Goal: Transaction & Acquisition: Purchase product/service

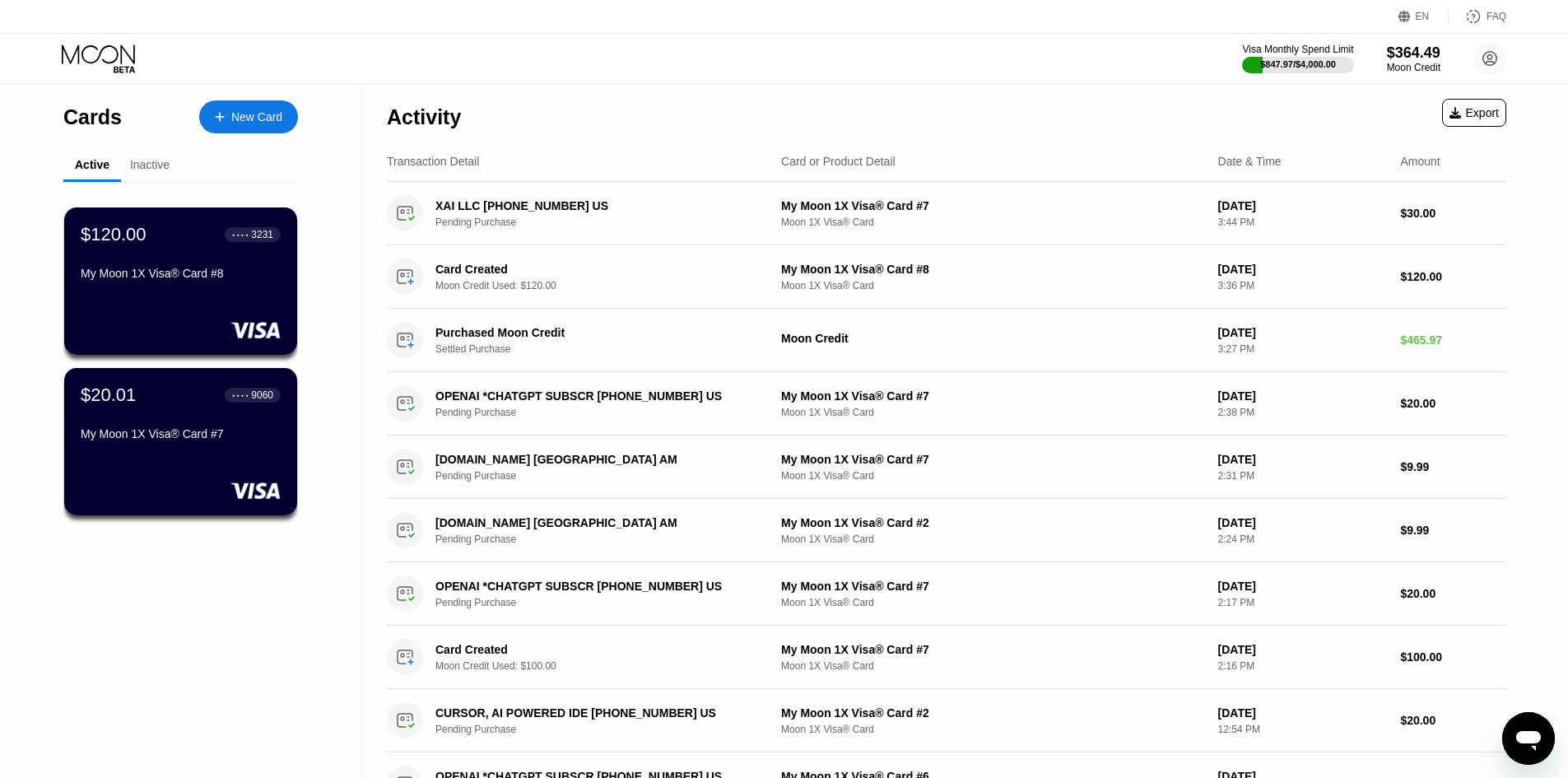
click at [252, 121] on div "New Card" at bounding box center [256, 117] width 51 height 14
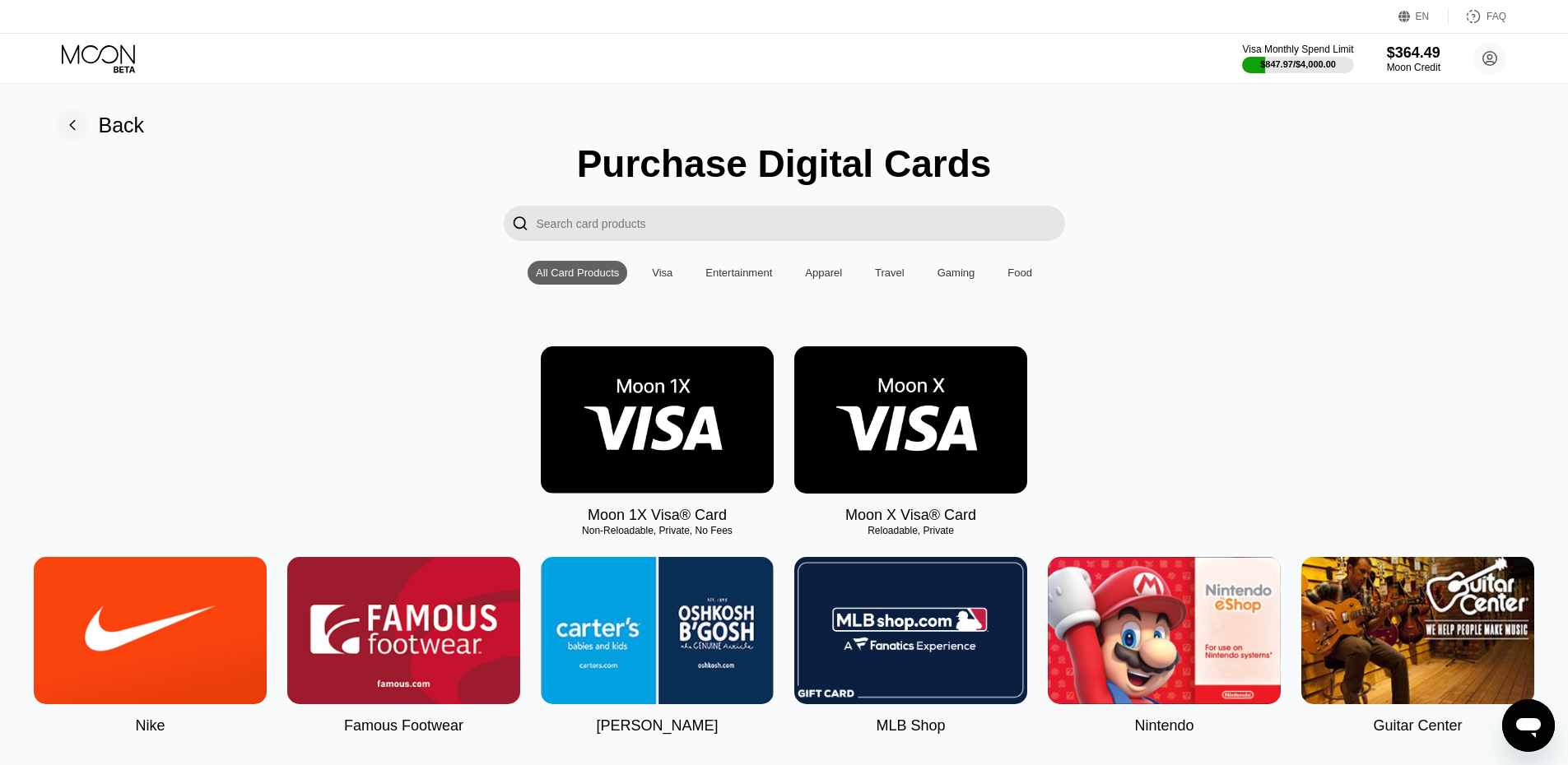
click at [606, 381] on img at bounding box center [657, 420] width 233 height 147
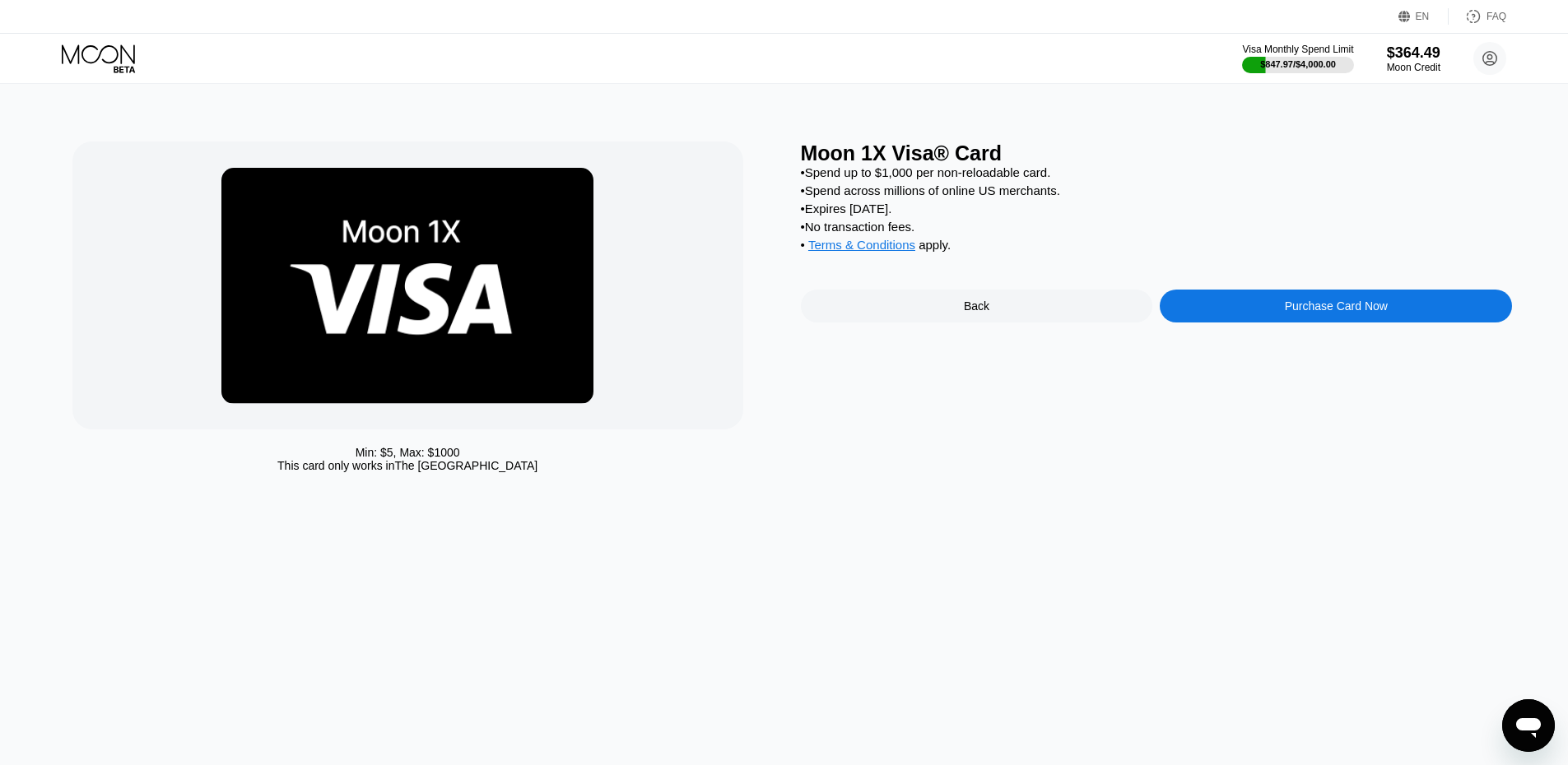
click at [1234, 323] on div "Purchase Card Now" at bounding box center [1336, 306] width 352 height 33
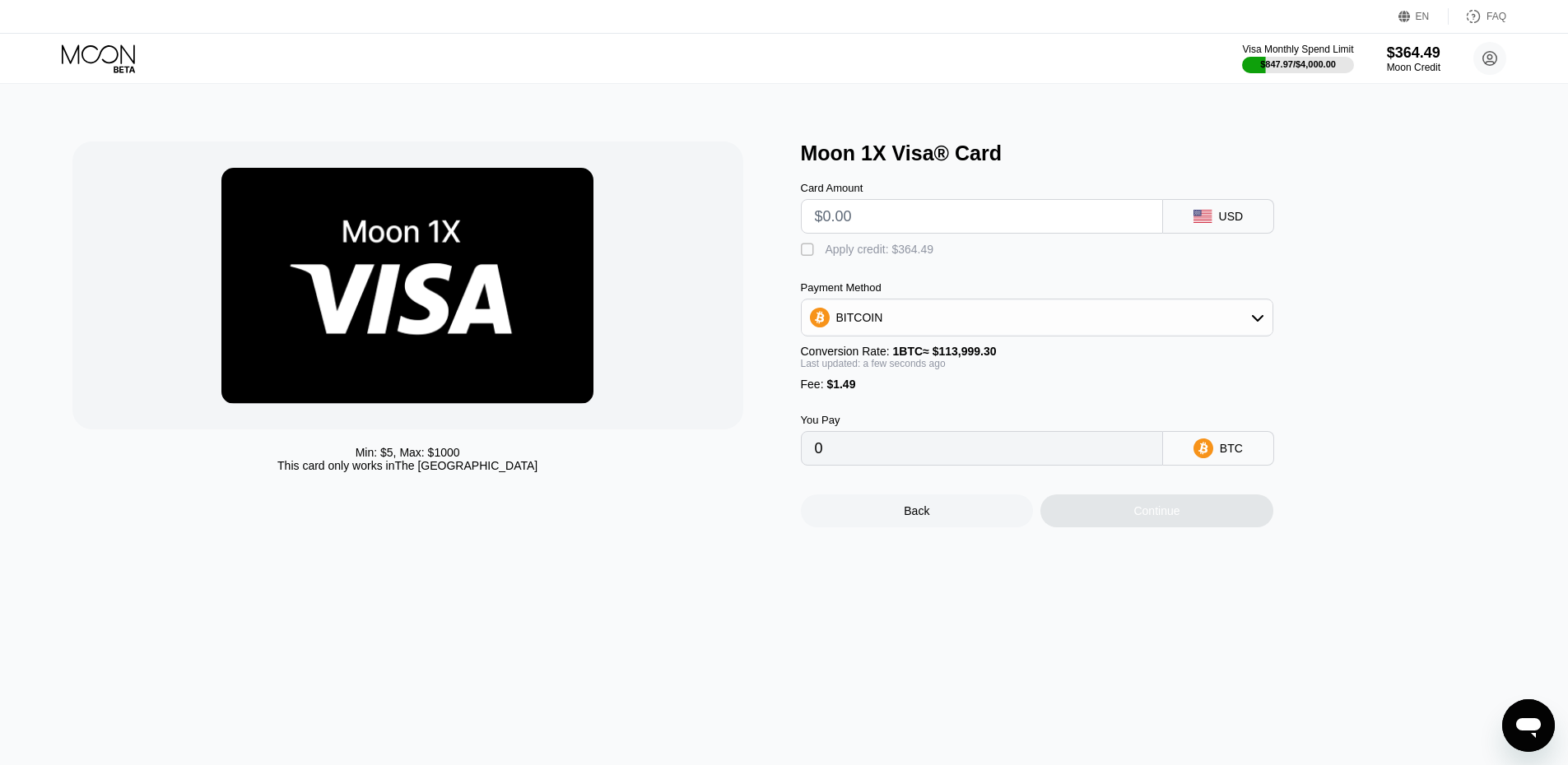
click at [883, 230] on input "text" at bounding box center [982, 216] width 334 height 33
type input "$200"
type input "0.00176747"
type input "$200"
click at [822, 259] on div " Apply credit: $201.49" at bounding box center [872, 250] width 142 height 17
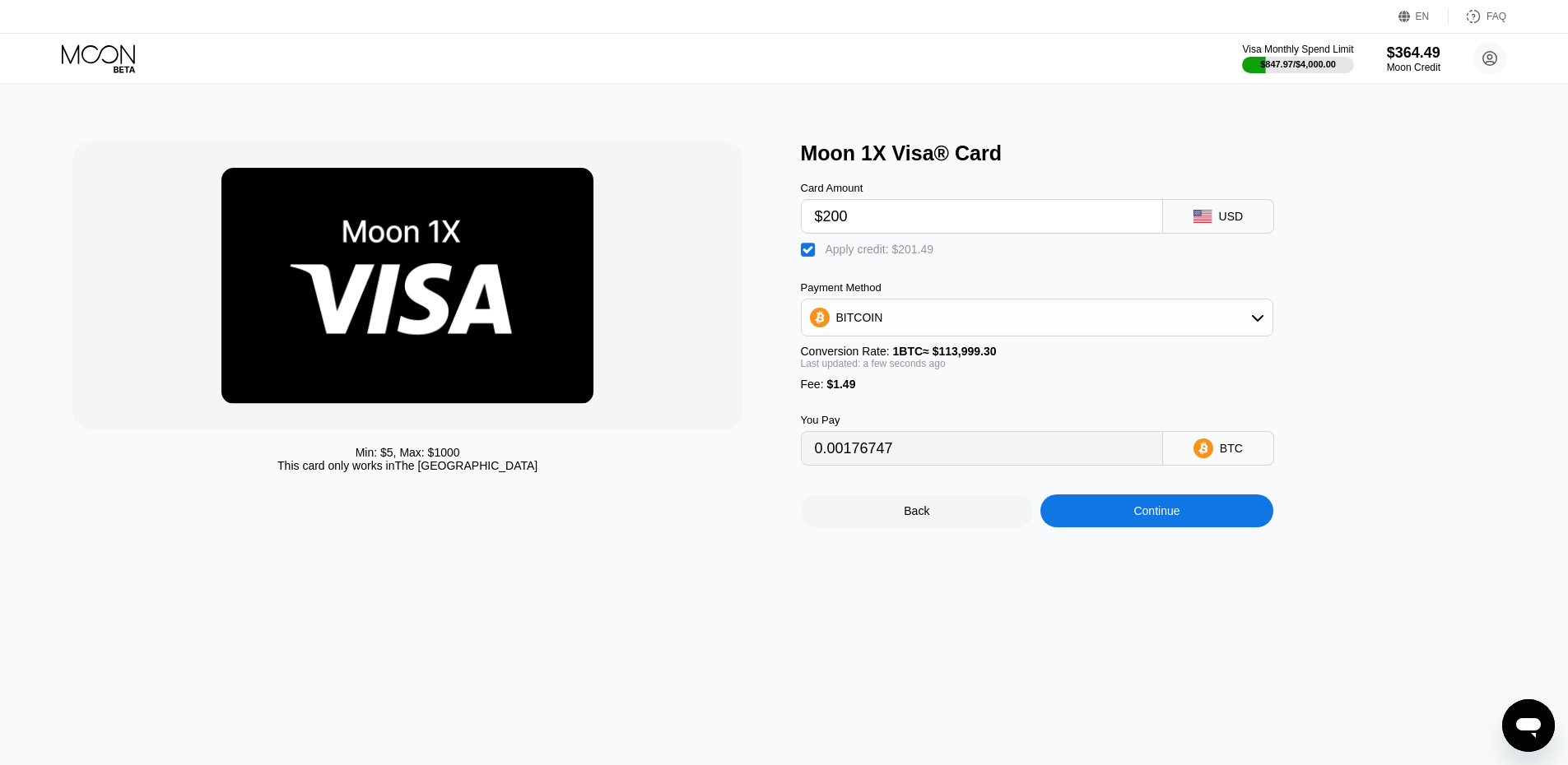
type input "0"
click at [1109, 518] on div "Continue" at bounding box center [1157, 511] width 233 height 33
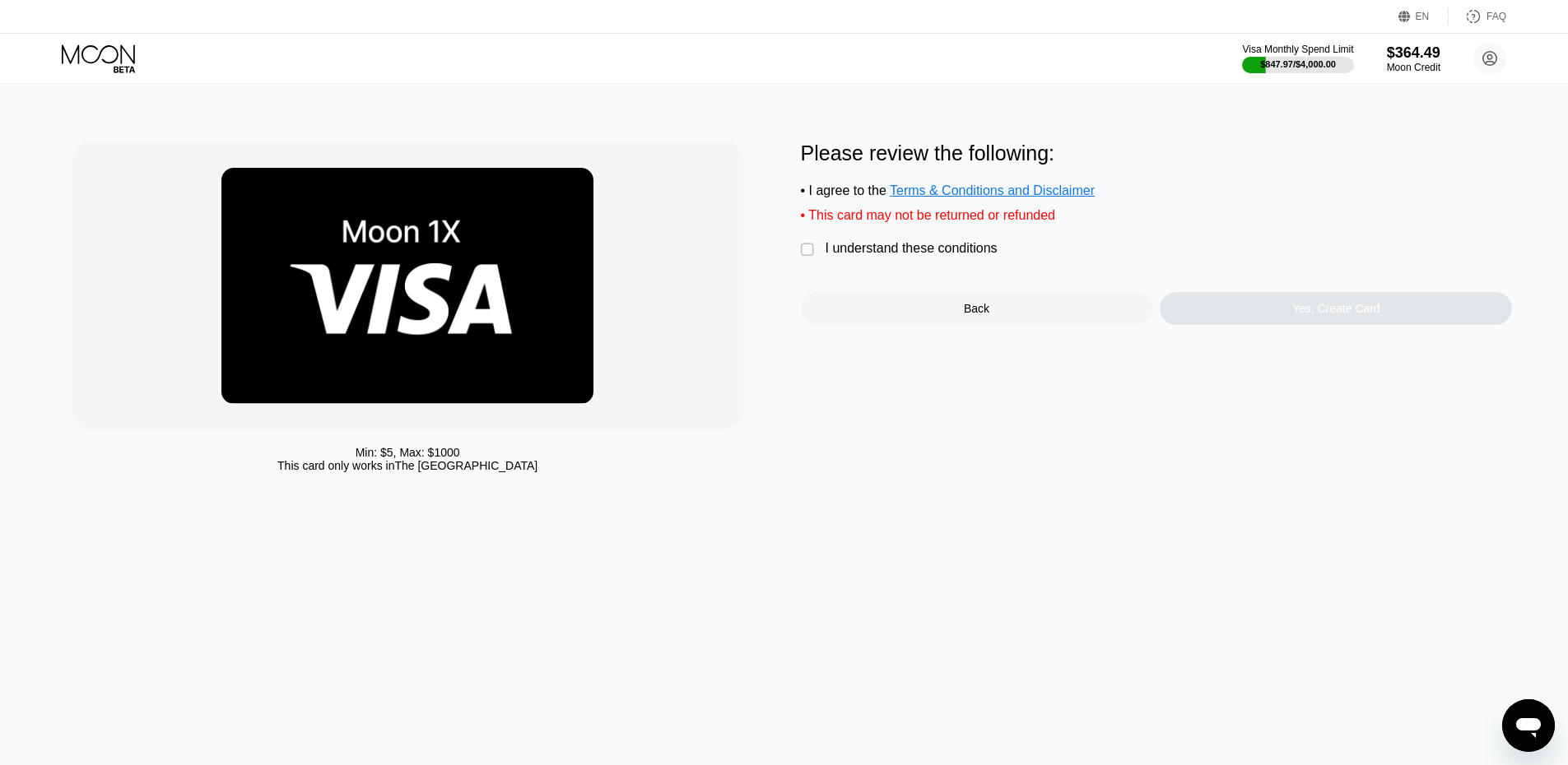
click at [895, 256] on div "I understand these conditions" at bounding box center [911, 249] width 172 height 15
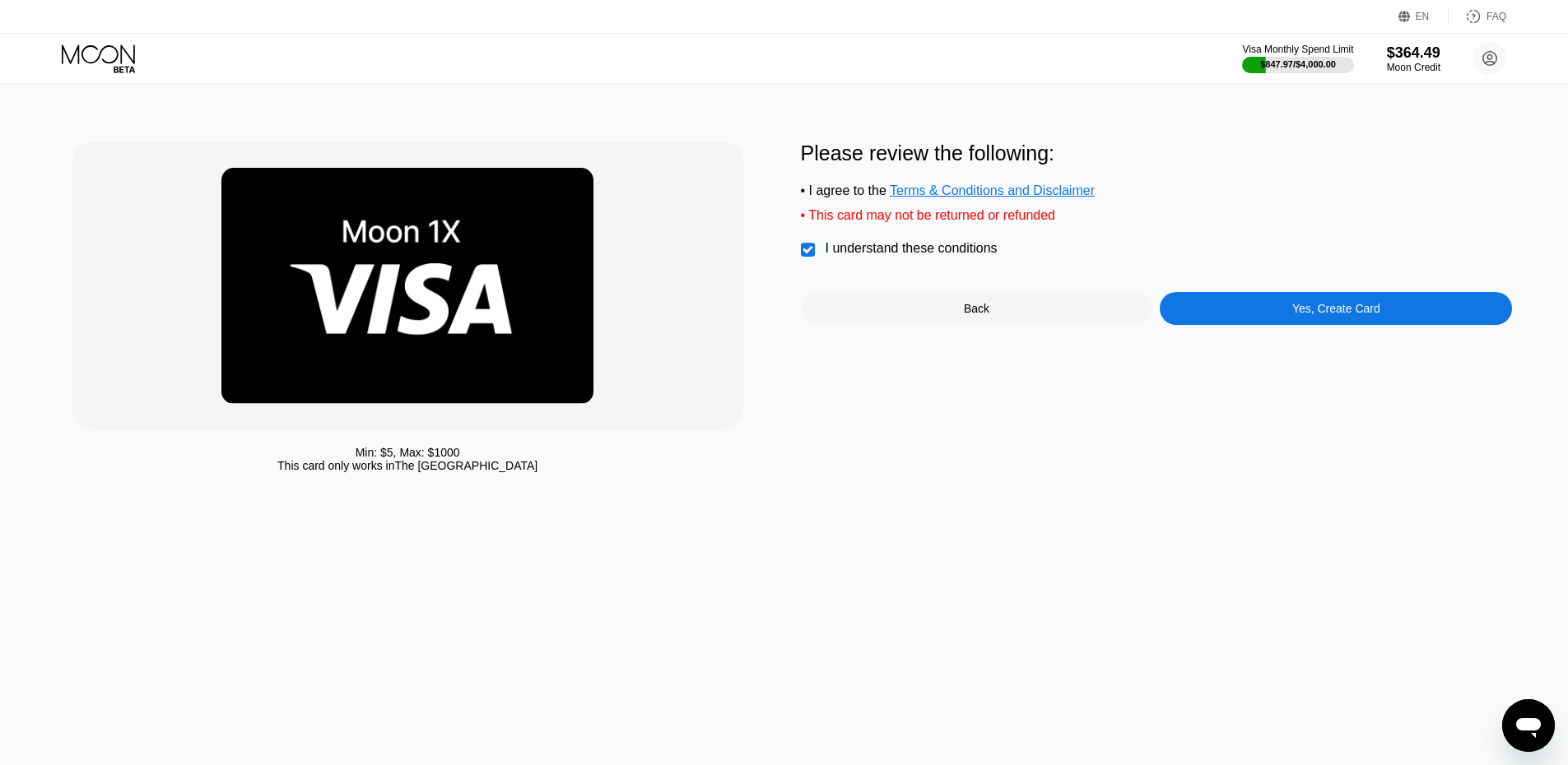
click at [1282, 353] on div "Please review the following: • I agree to the Terms & Conditions and Disclaimer…" at bounding box center [1157, 311] width 712 height 339
click at [1305, 314] on div "Yes, Create Card" at bounding box center [1336, 308] width 88 height 13
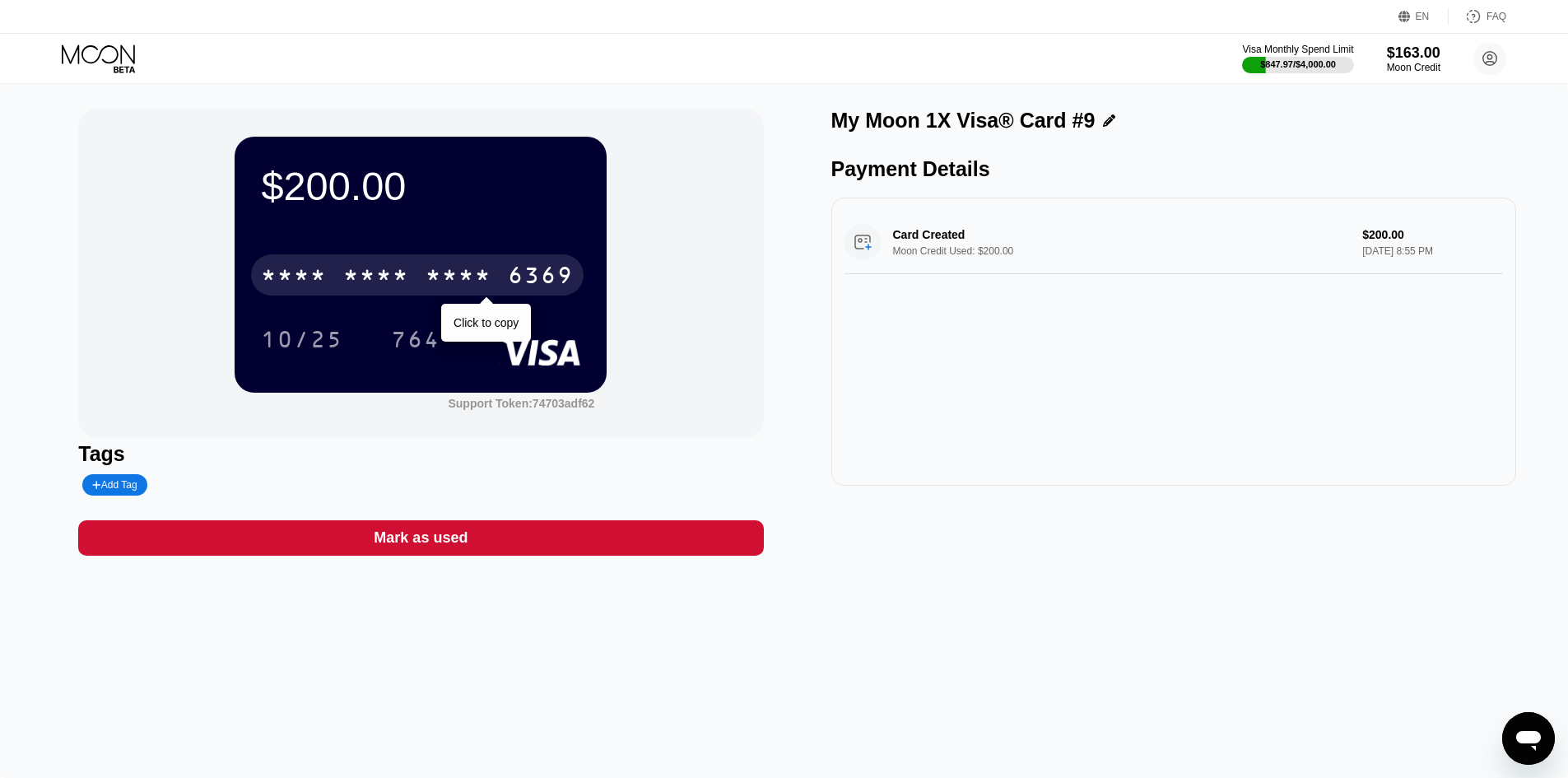
click at [398, 285] on div "* * * *" at bounding box center [376, 276] width 66 height 26
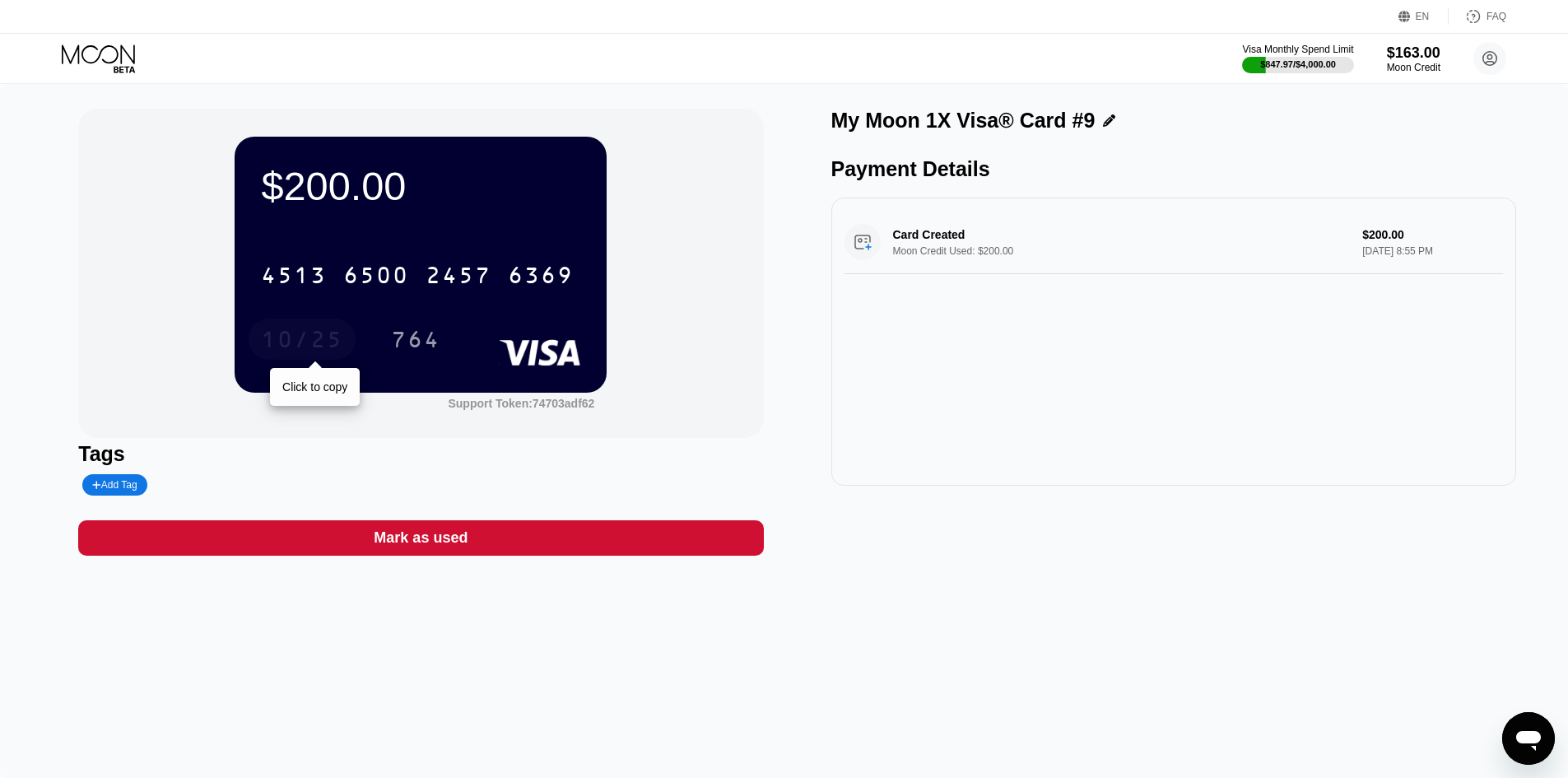
click at [329, 351] on div "10/25" at bounding box center [303, 341] width 83 height 26
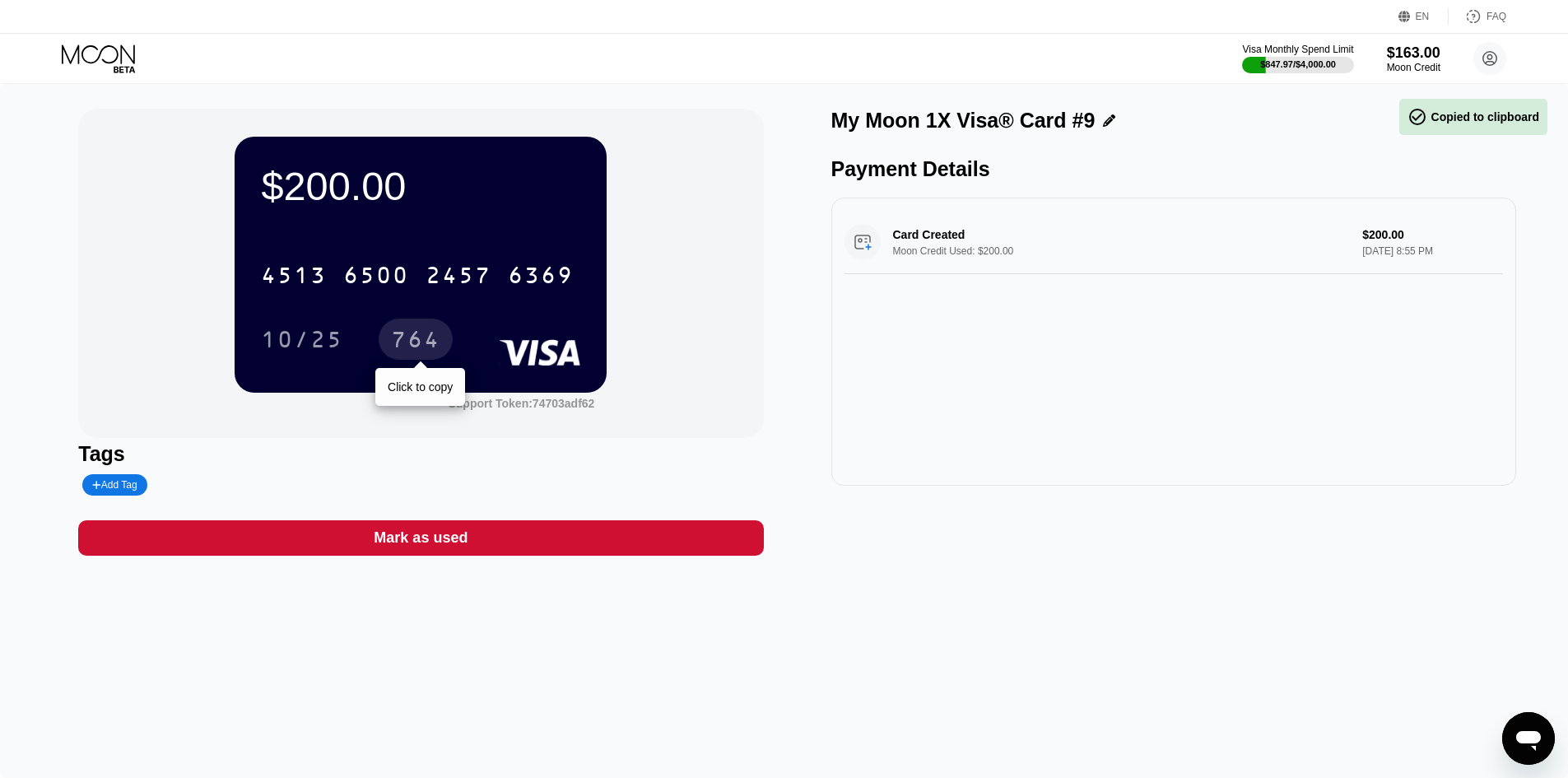
click at [422, 350] on div "764" at bounding box center [416, 341] width 50 height 26
